Goal: Find specific page/section: Find specific page/section

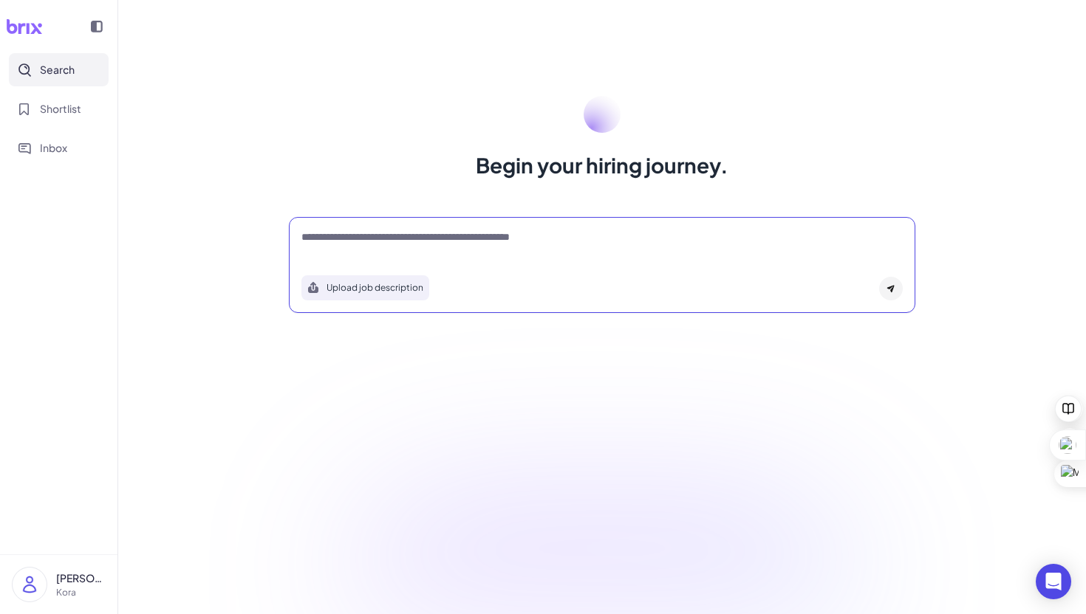
click at [445, 241] on textarea at bounding box center [601, 239] width 601 height 18
click at [41, 583] on img at bounding box center [30, 585] width 34 height 34
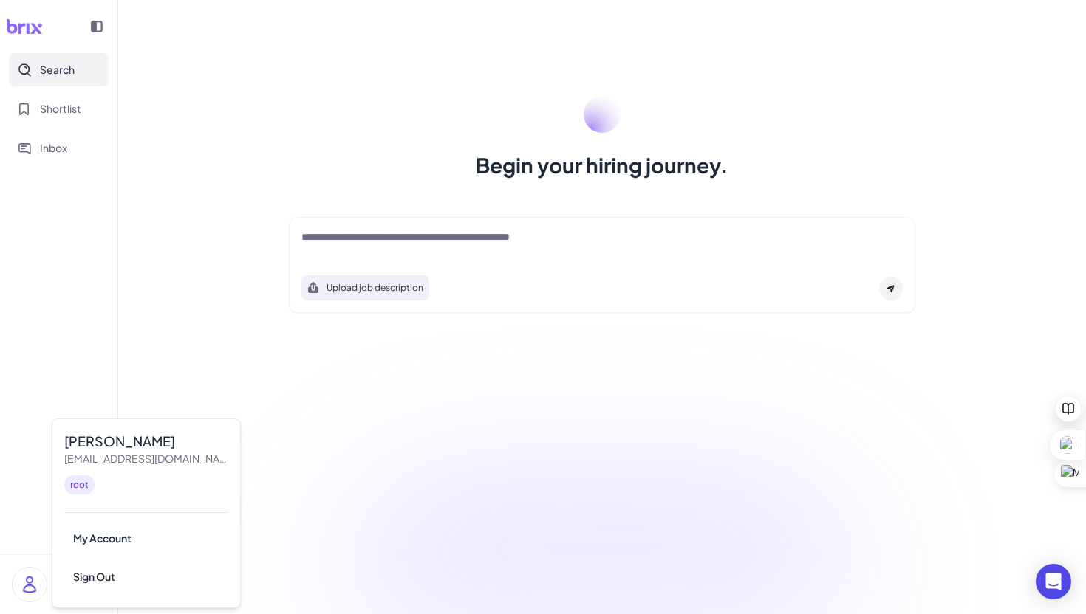
click at [289, 431] on div "Begin your hiring journey. Upload job description Job Titles Location Years of …" at bounding box center [601, 307] width 967 height 614
click at [52, 98] on button "Shortlist" at bounding box center [59, 108] width 100 height 33
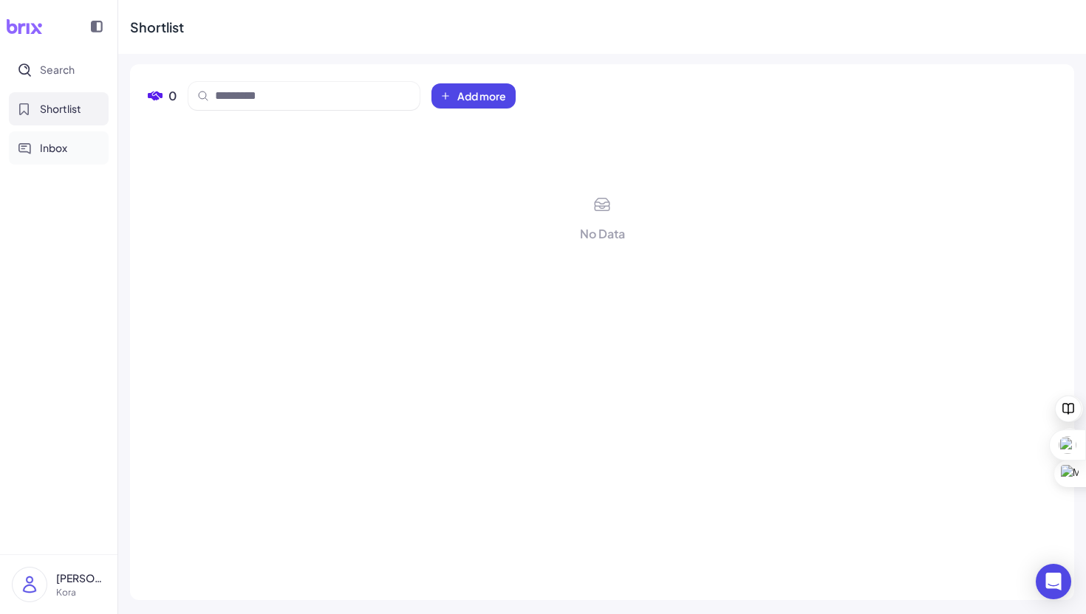
click at [54, 143] on span "Inbox" at bounding box center [53, 148] width 27 height 16
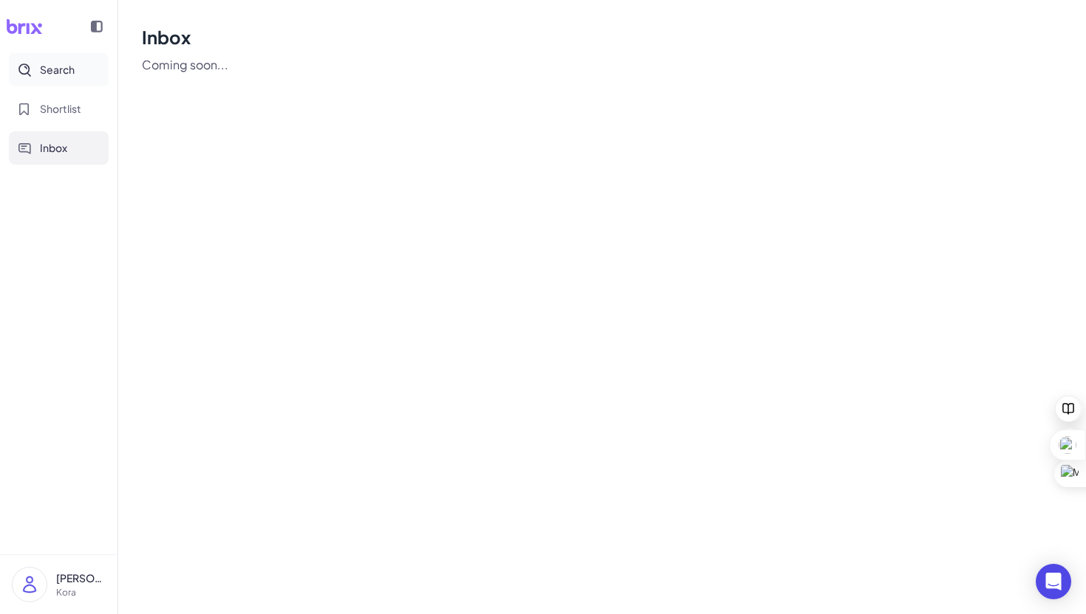
click at [64, 73] on span "Search" at bounding box center [57, 70] width 35 height 16
